Goal: Navigation & Orientation: Find specific page/section

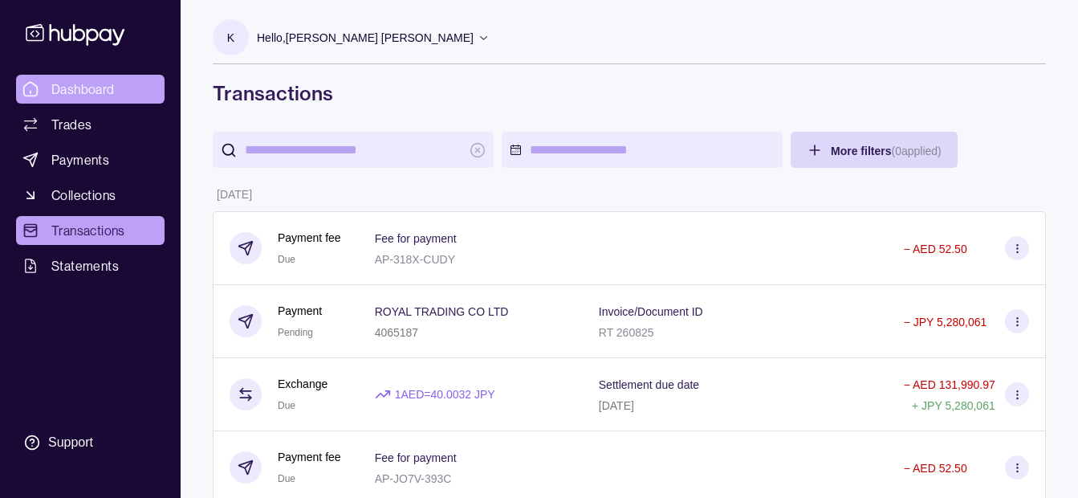
click at [87, 90] on span "Dashboard" at bounding box center [82, 88] width 63 height 19
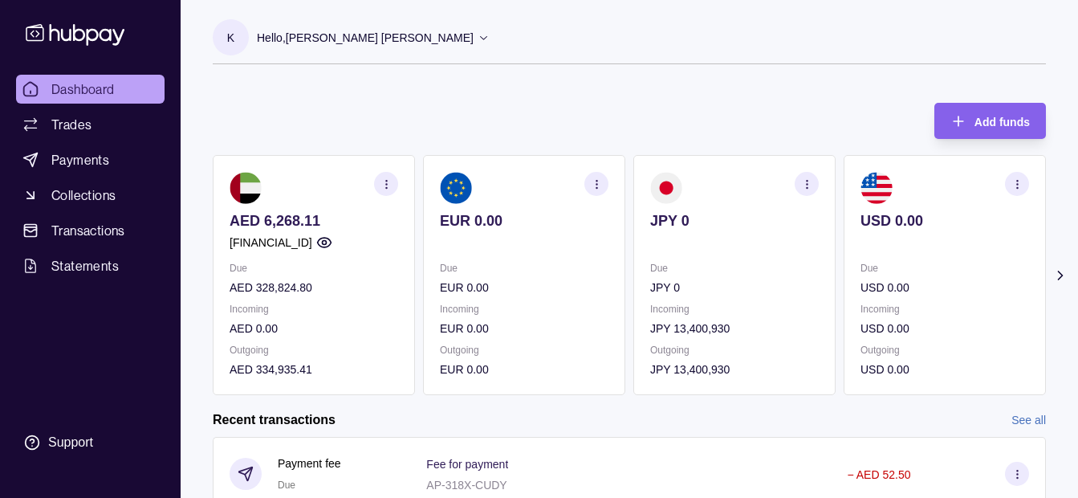
click at [333, 39] on p "Hello, [PERSON_NAME] [PERSON_NAME]" at bounding box center [365, 38] width 217 height 18
click at [396, 31] on p "Hello, [PERSON_NAME] [PERSON_NAME]" at bounding box center [365, 38] width 217 height 18
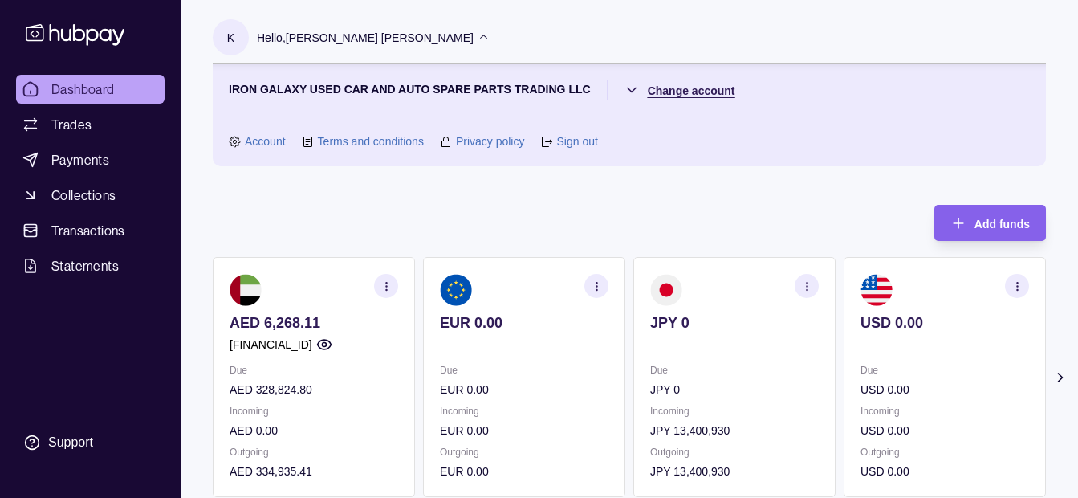
click at [680, 91] on html "Dashboard Trades Payments Collections Transactions Statements Support K Hello, …" at bounding box center [539, 478] width 1078 height 956
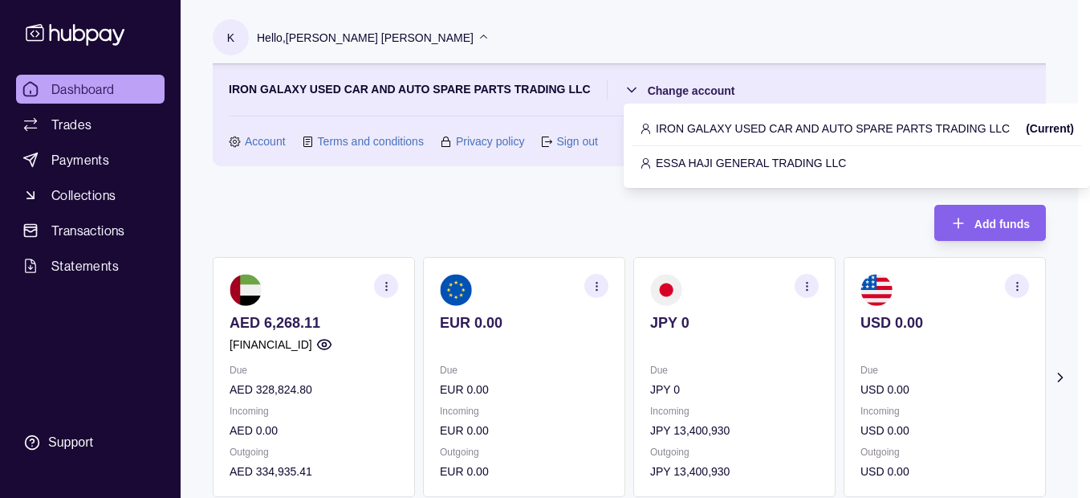
click at [710, 158] on p "ESSA HAJI GENERAL TRADING LLC" at bounding box center [751, 163] width 190 height 18
